Goal: Task Accomplishment & Management: Use online tool/utility

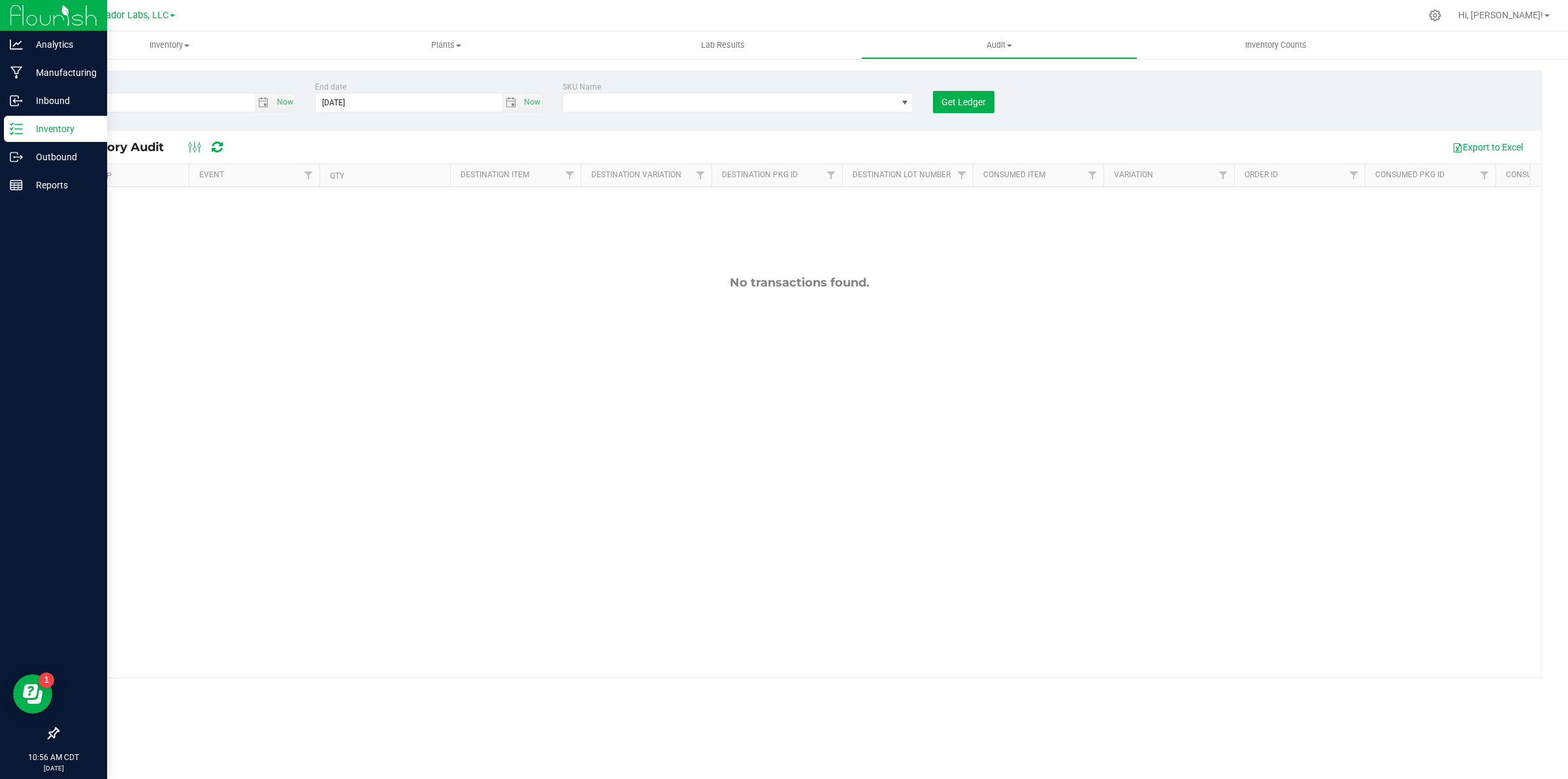
click at [57, 130] on p "Inventory" at bounding box center [61, 128] width 78 height 15
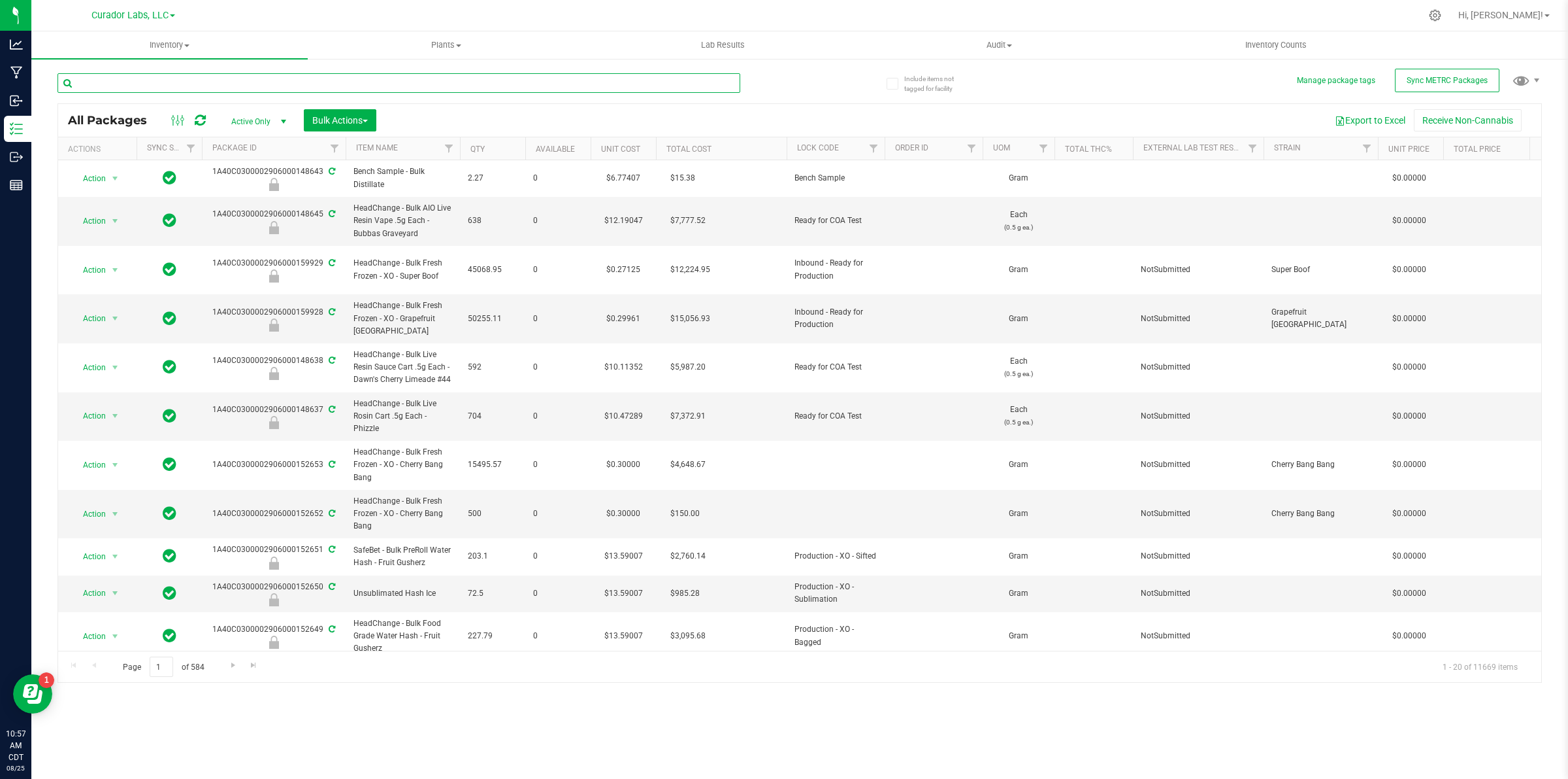
click at [269, 78] on input "text" at bounding box center [399, 83] width 683 height 20
type input "puck"
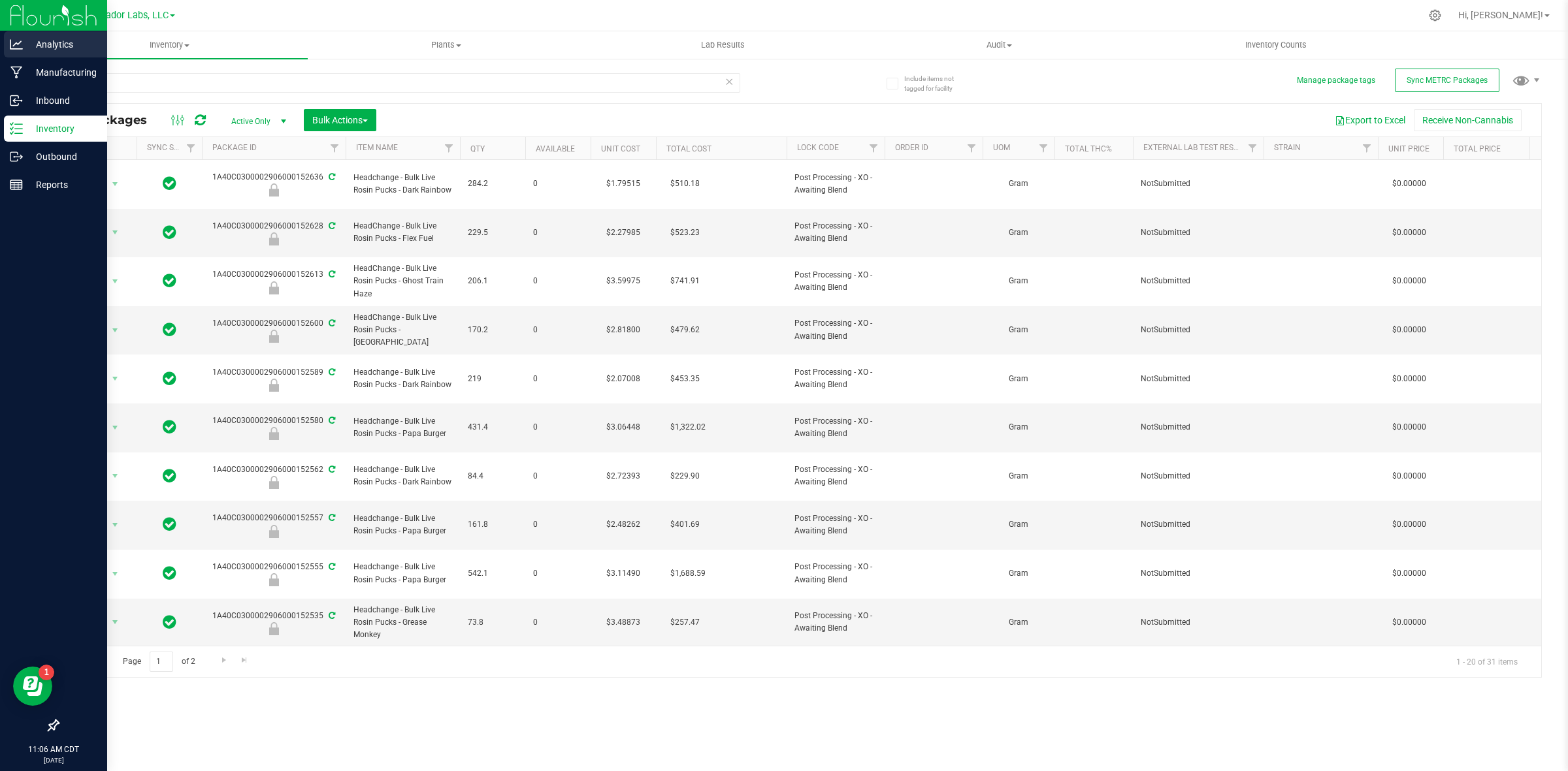
click at [37, 37] on p "Analytics" at bounding box center [61, 44] width 78 height 15
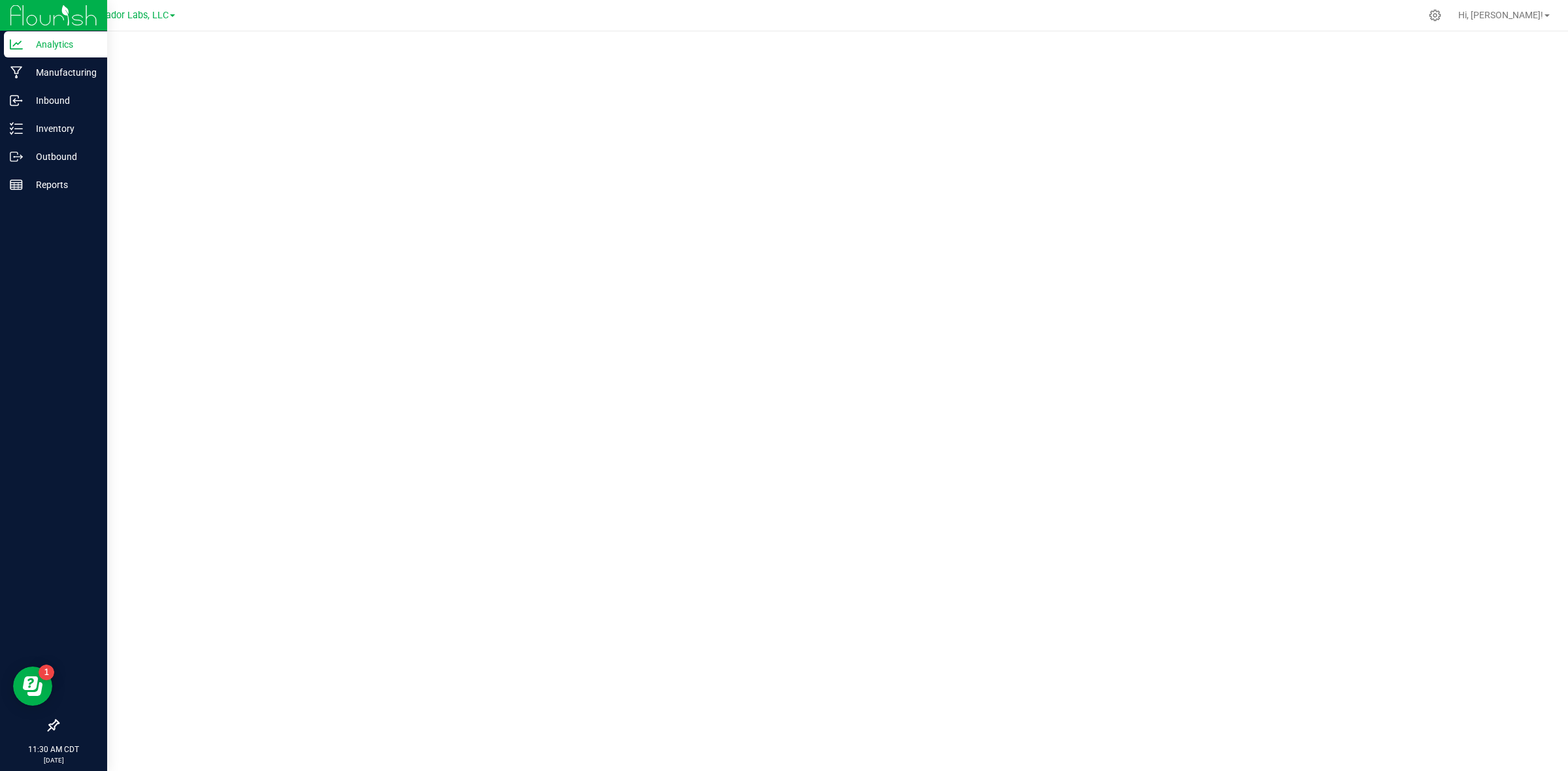
click at [461, 42] on div at bounding box center [799, 397] width 1536 height 732
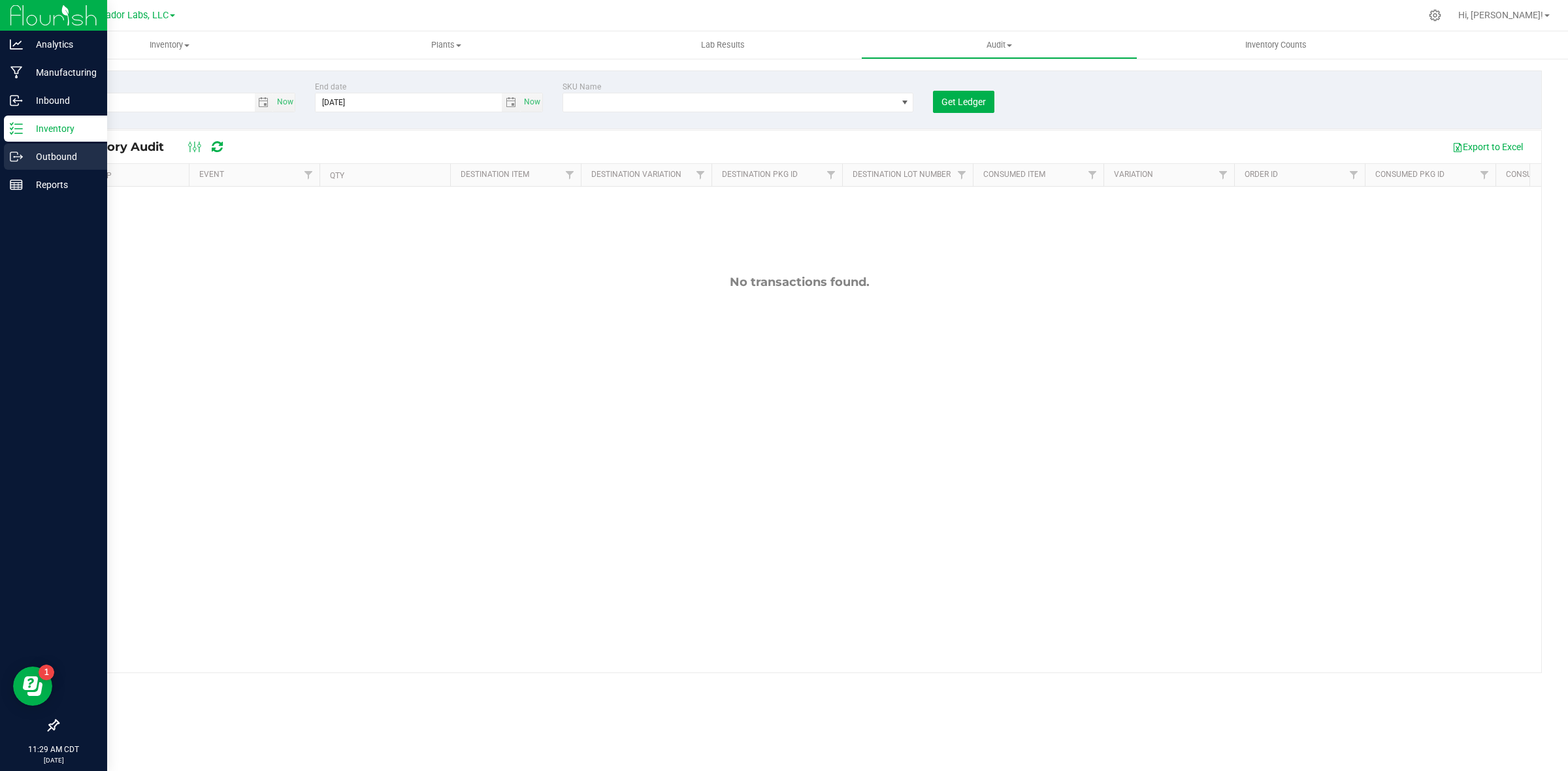
click at [54, 163] on p "Outbound" at bounding box center [61, 156] width 78 height 15
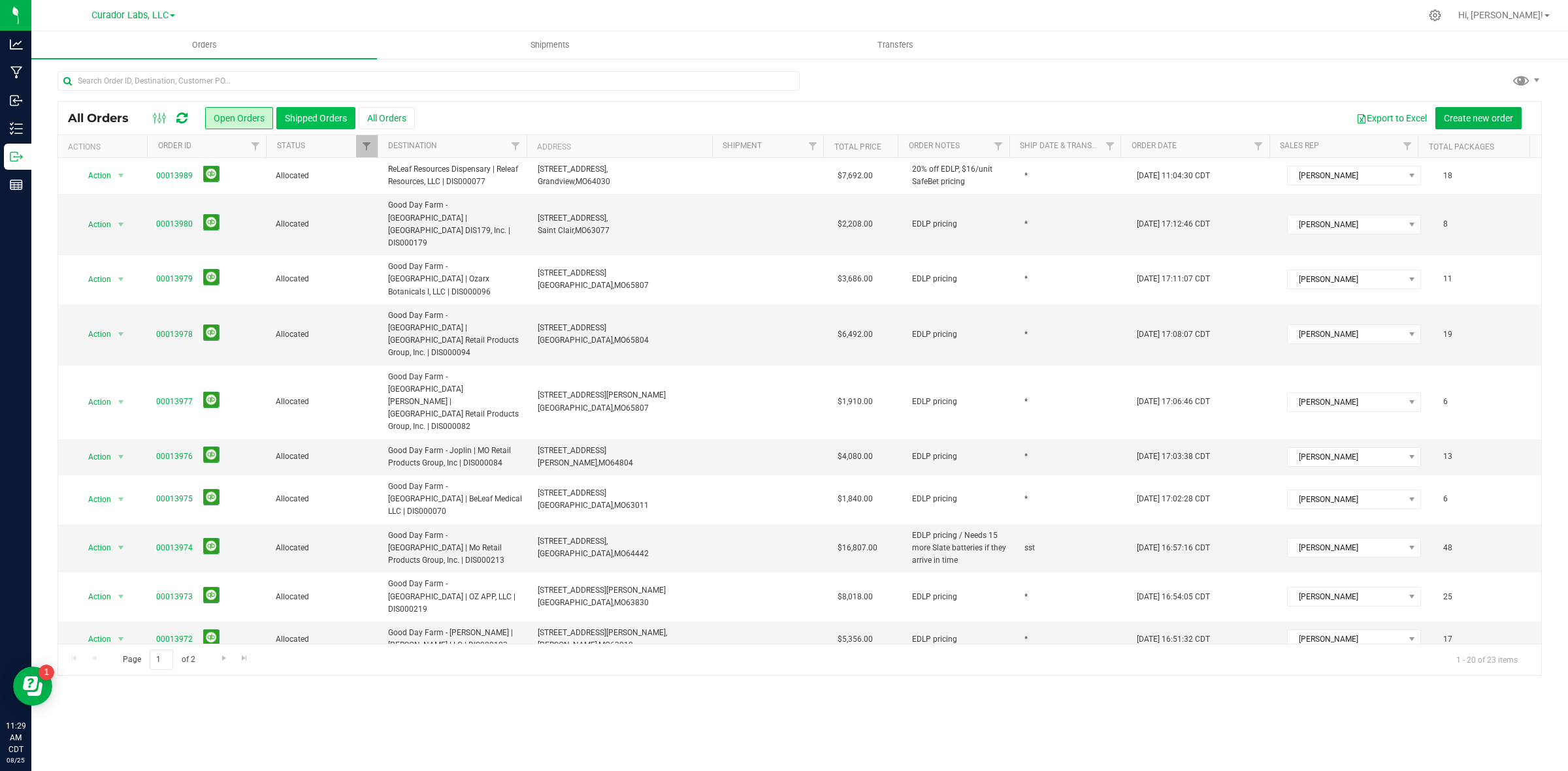
click at [288, 121] on button "Shipped Orders" at bounding box center [316, 118] width 79 height 23
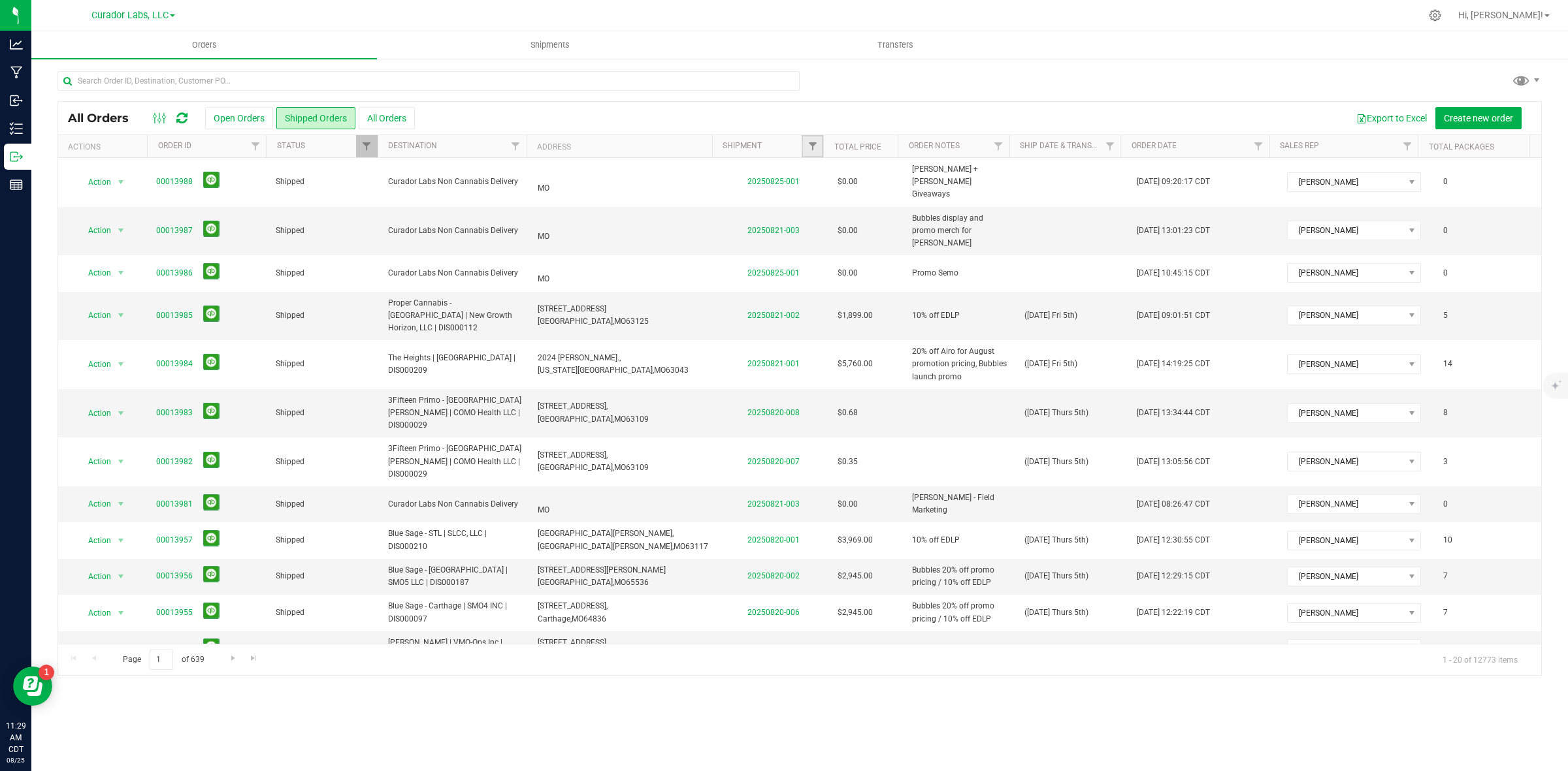
click at [810, 139] on link "Filter" at bounding box center [813, 146] width 22 height 23
click at [843, 181] on input "text" at bounding box center [876, 175] width 134 height 20
type input "2025"
click at [809, 195] on button "Filter" at bounding box center [841, 210] width 63 height 29
click at [1382, 119] on button "Export to Excel" at bounding box center [1391, 118] width 87 height 23
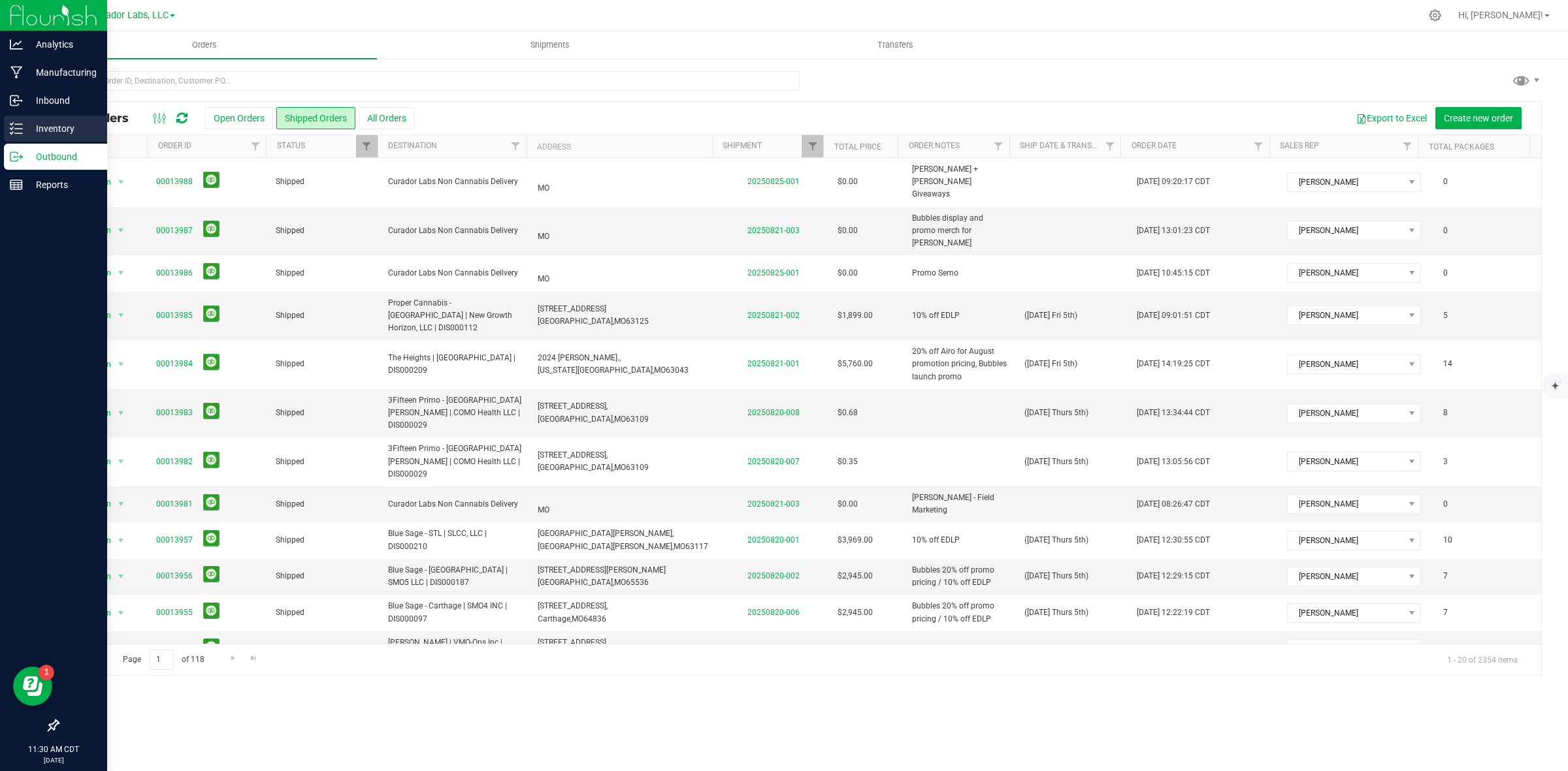
click at [40, 131] on p "Inventory" at bounding box center [61, 128] width 78 height 15
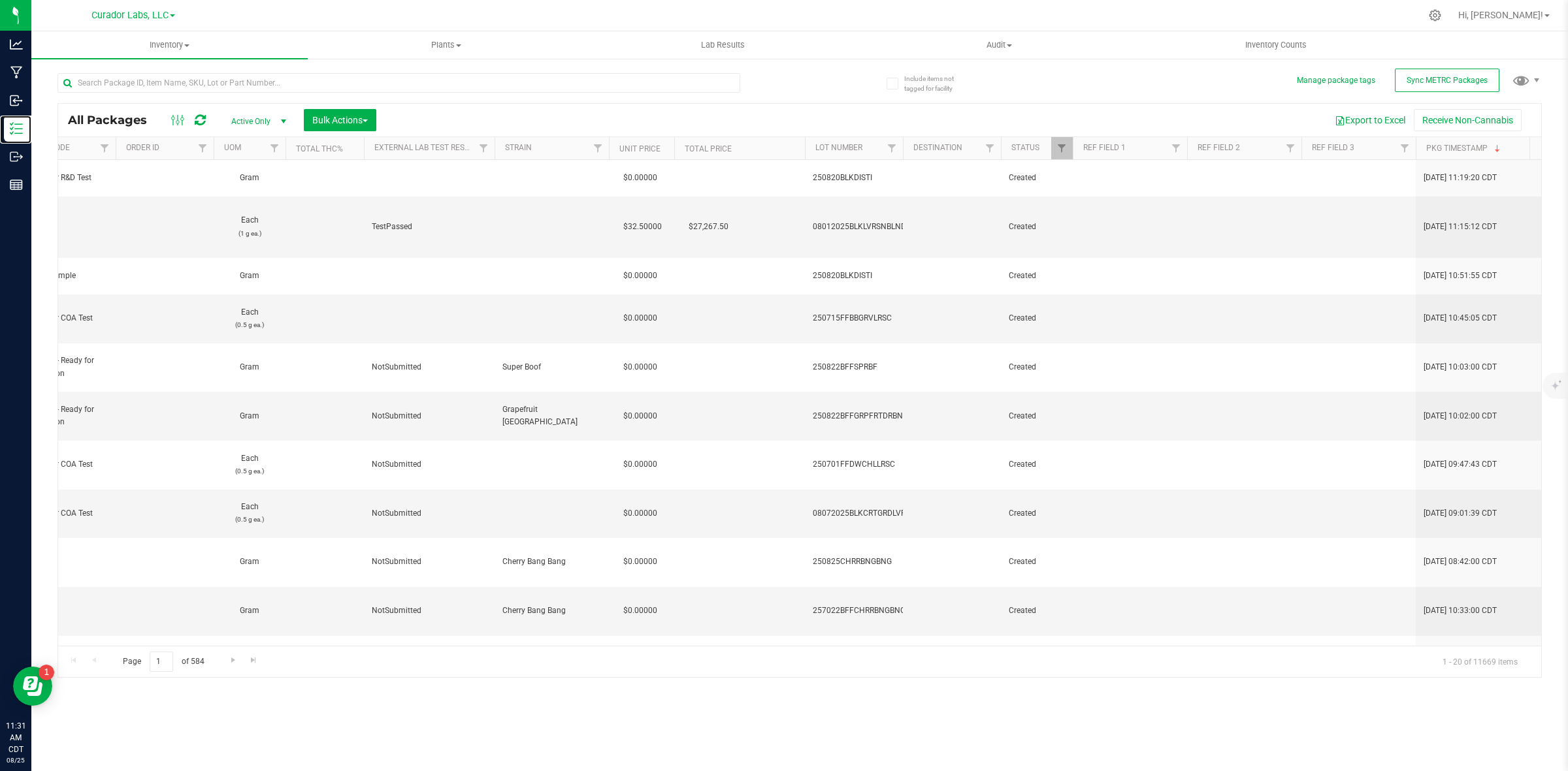
scroll to position [0, 1325]
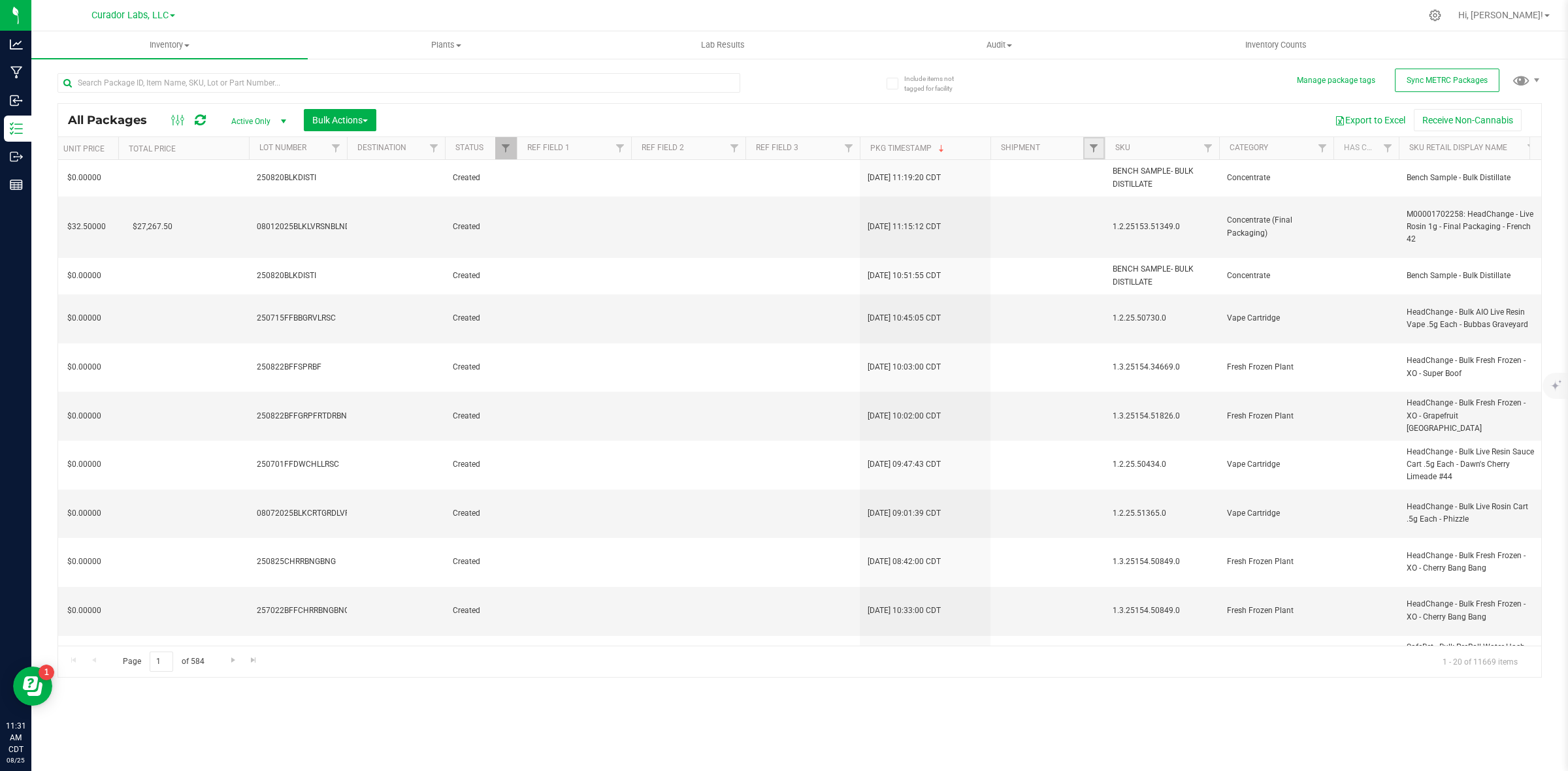
click at [1091, 142] on link "Filter" at bounding box center [1094, 148] width 22 height 23
click at [1122, 177] on input "text" at bounding box center [1157, 177] width 134 height 20
type input "202508"
click at [1132, 213] on button "Filter" at bounding box center [1122, 212] width 63 height 29
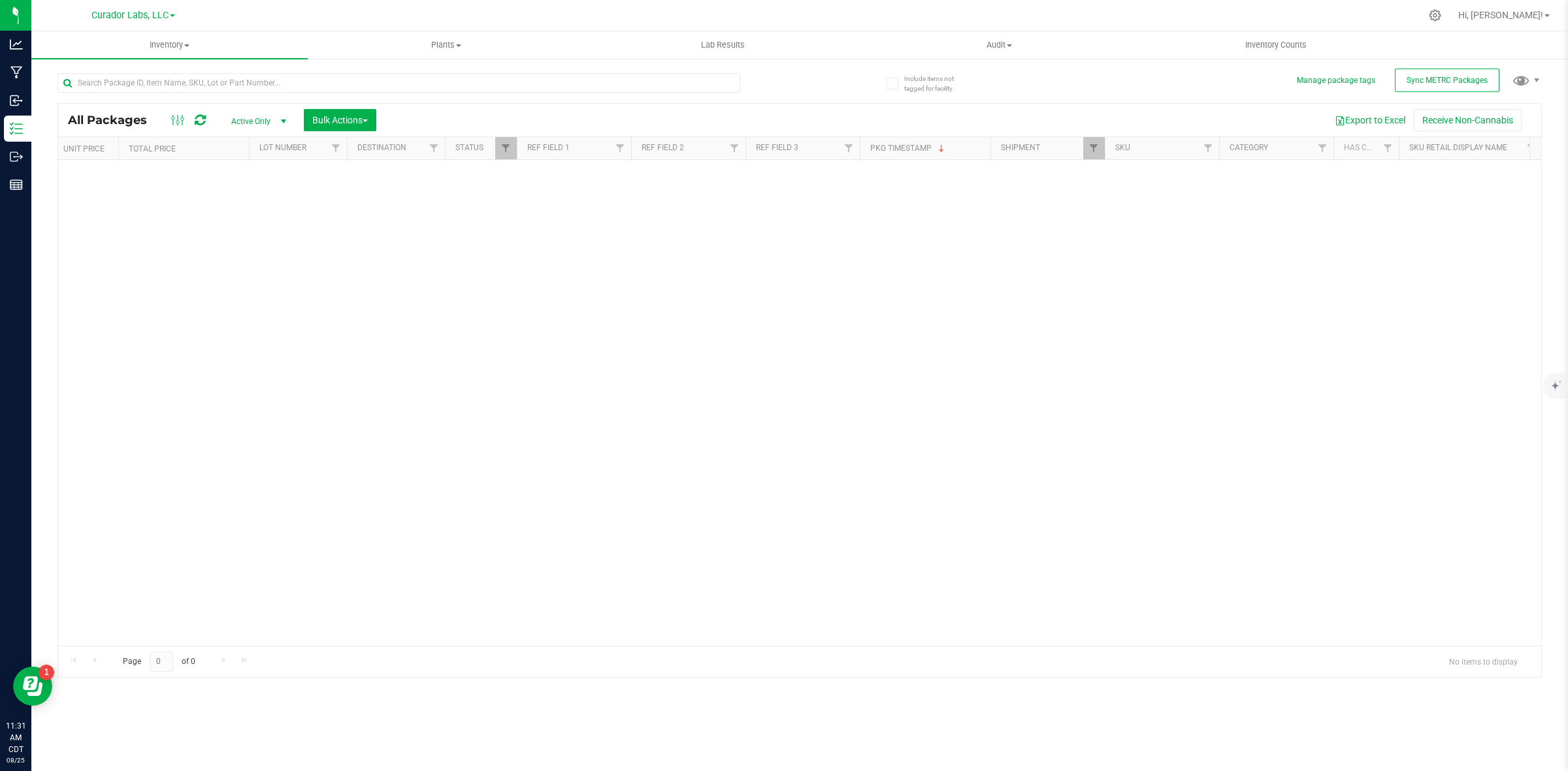
click at [271, 124] on span "Active Only" at bounding box center [256, 122] width 72 height 18
click at [246, 197] on li "All" at bounding box center [256, 202] width 70 height 20
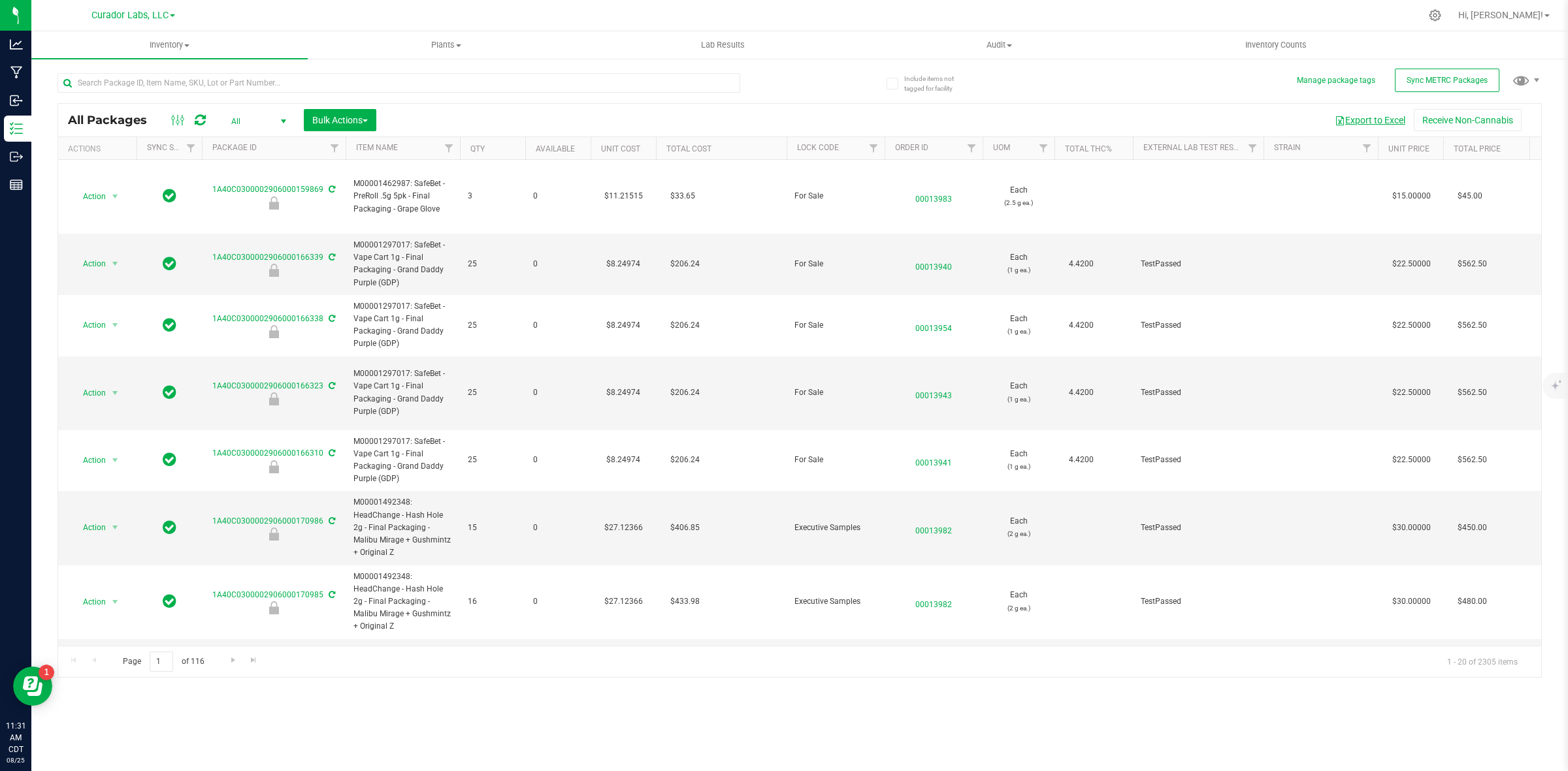
click at [1373, 113] on button "Export to Excel" at bounding box center [1370, 120] width 87 height 23
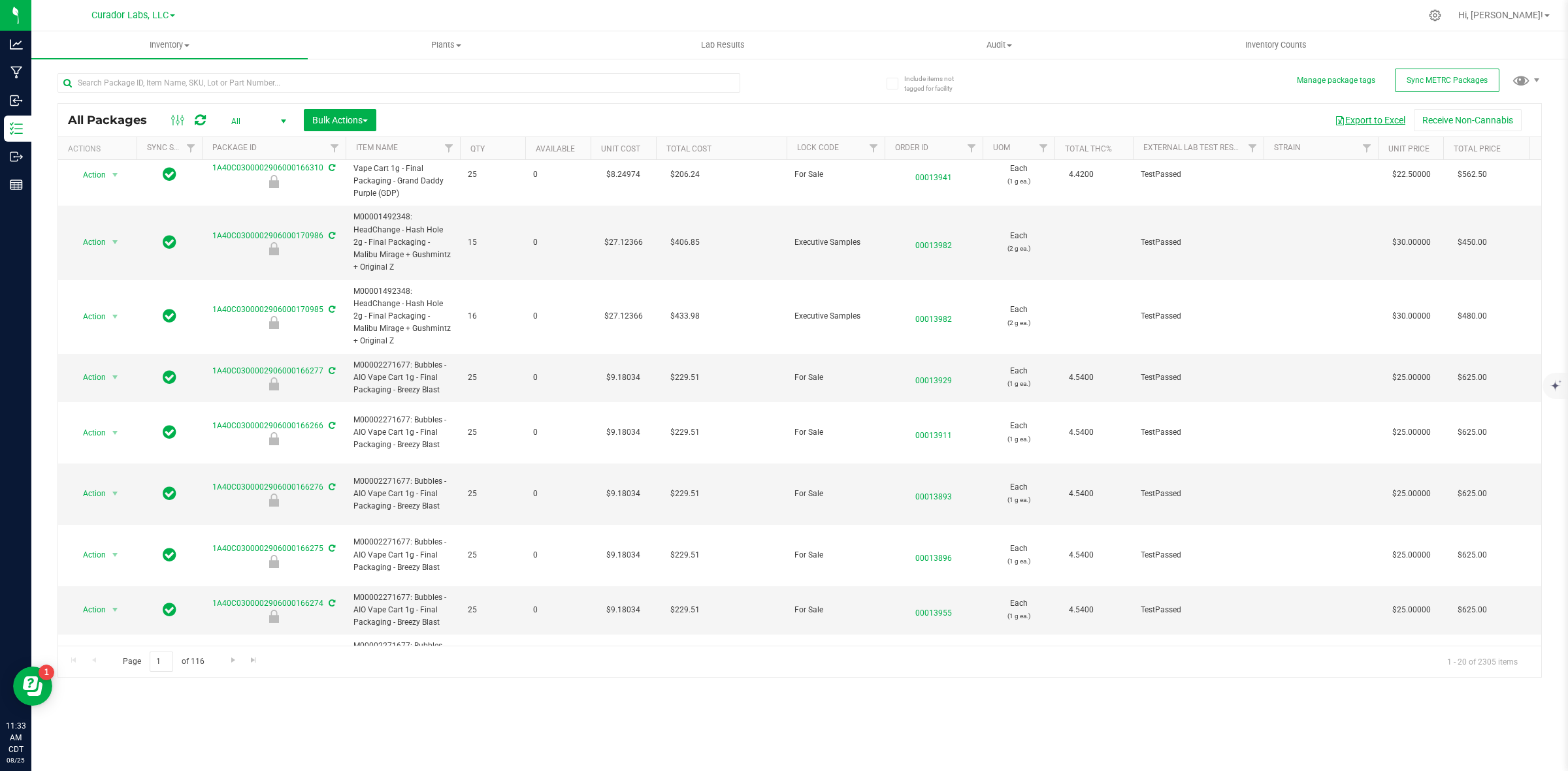
scroll to position [327, 0]
